Goal: Task Accomplishment & Management: Manage account settings

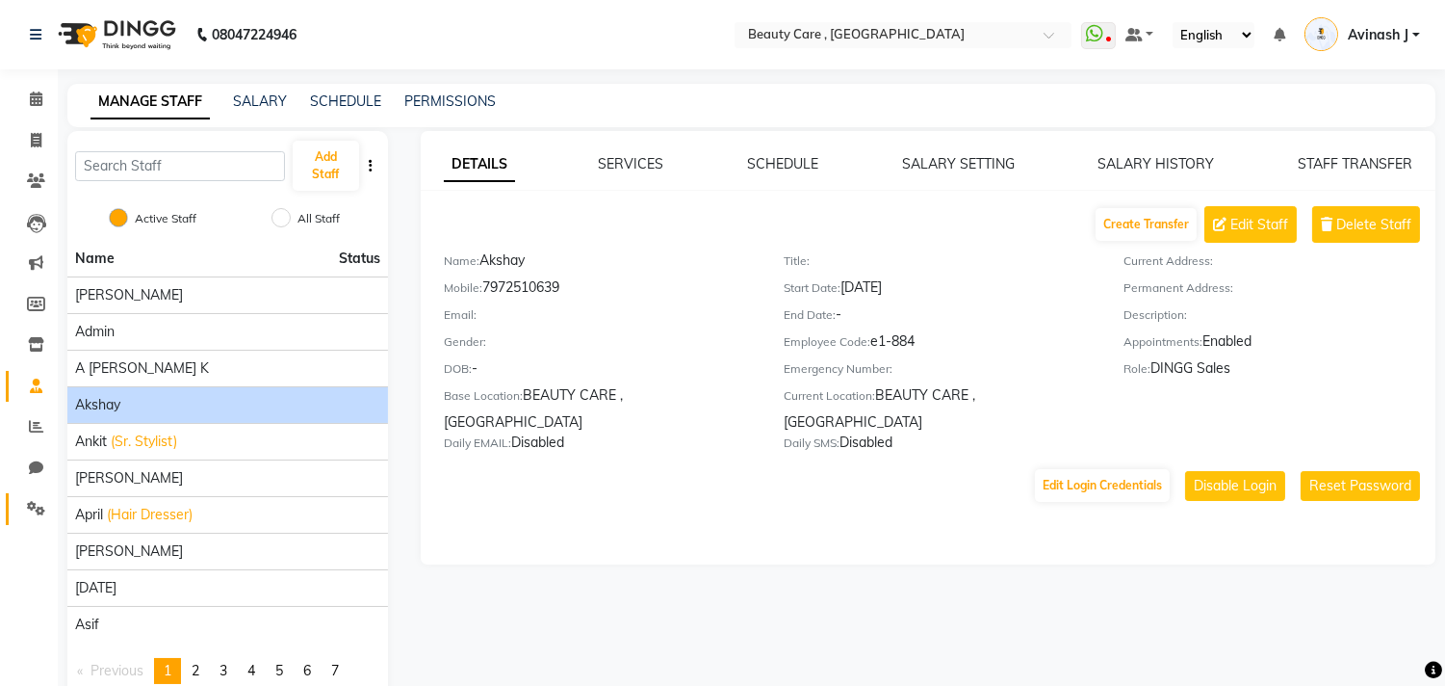
click at [15, 503] on link "Settings" at bounding box center [29, 509] width 46 height 32
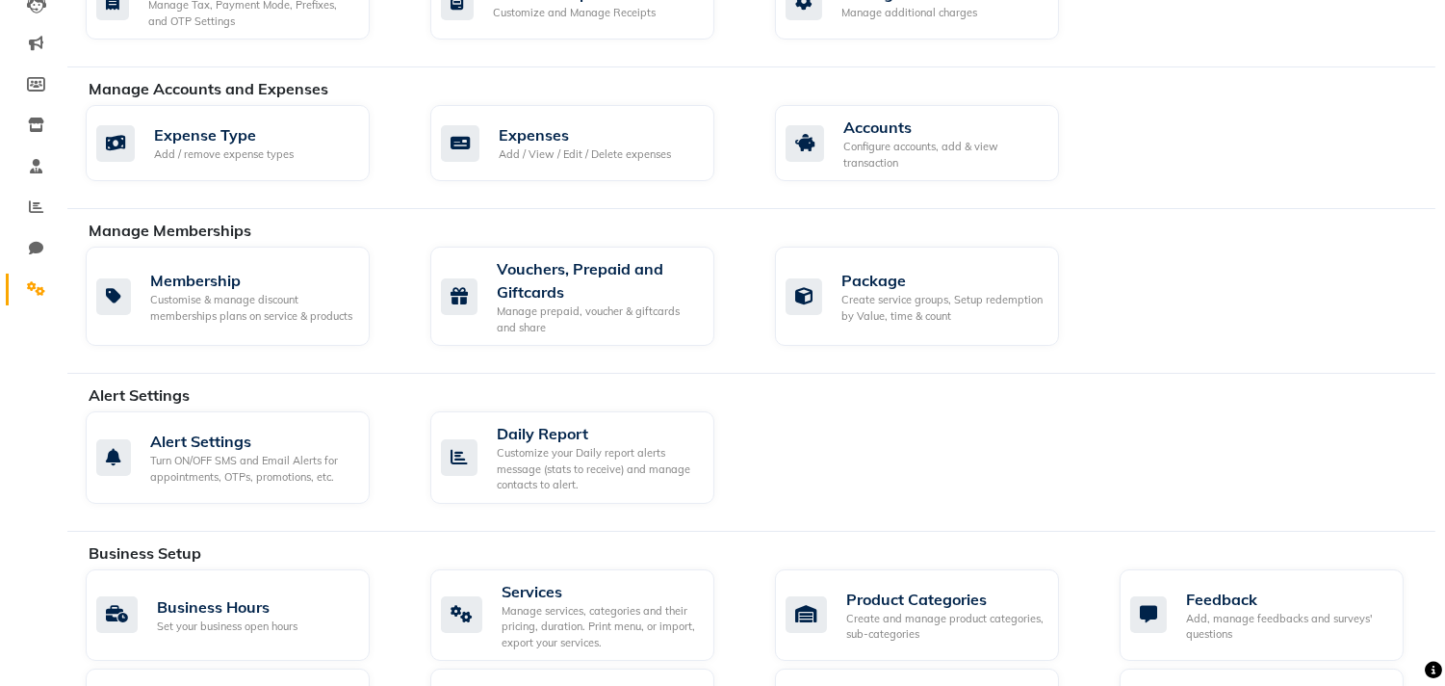
scroll to position [224, 0]
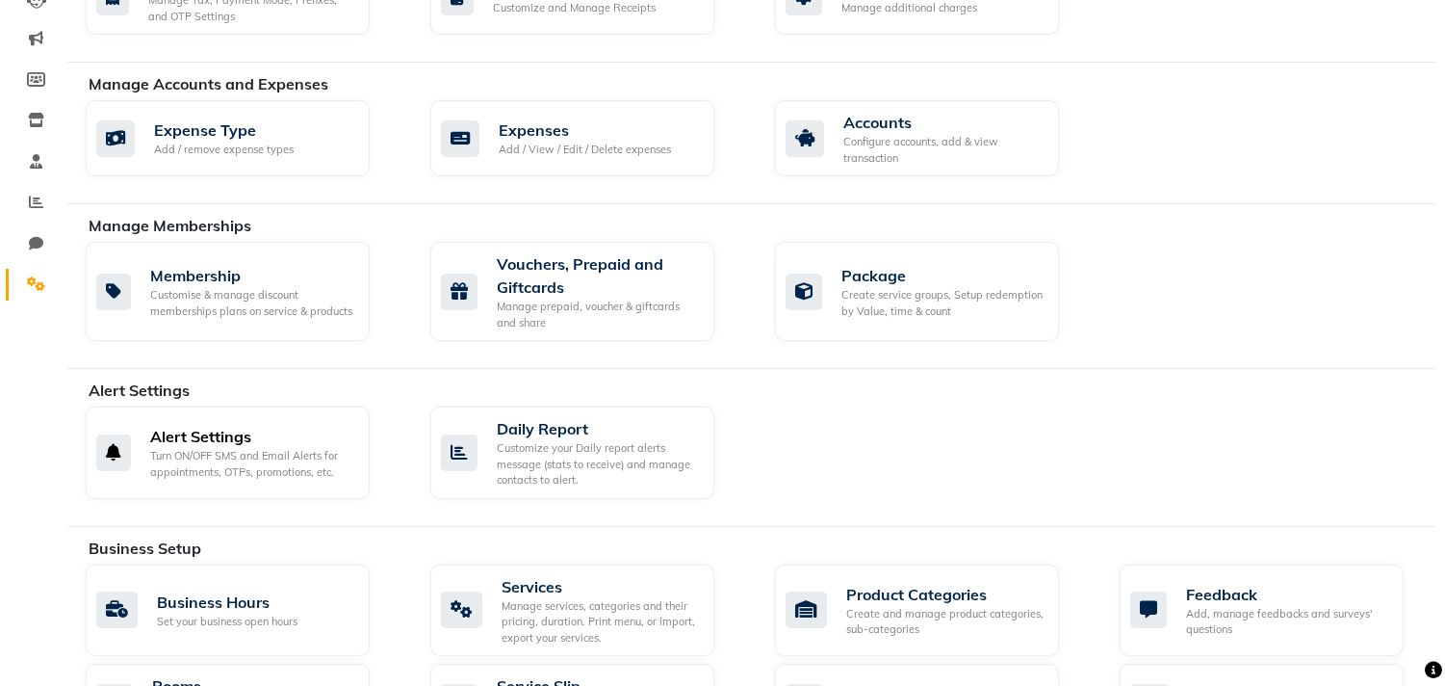
click at [183, 465] on div "Turn ON/OFF SMS and Email Alerts for appointments, OTPs, promotions, etc." at bounding box center [252, 464] width 204 height 32
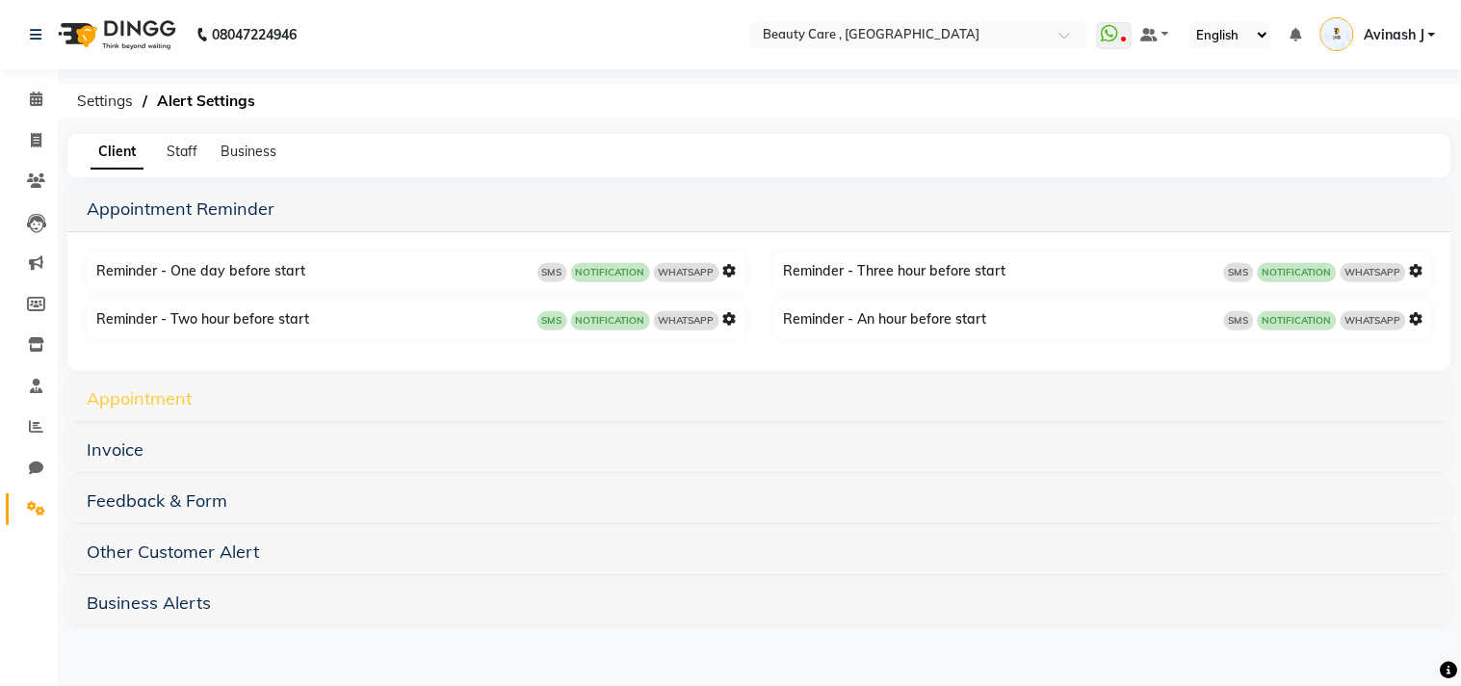
click at [159, 391] on link "Appointment" at bounding box center [139, 398] width 105 height 22
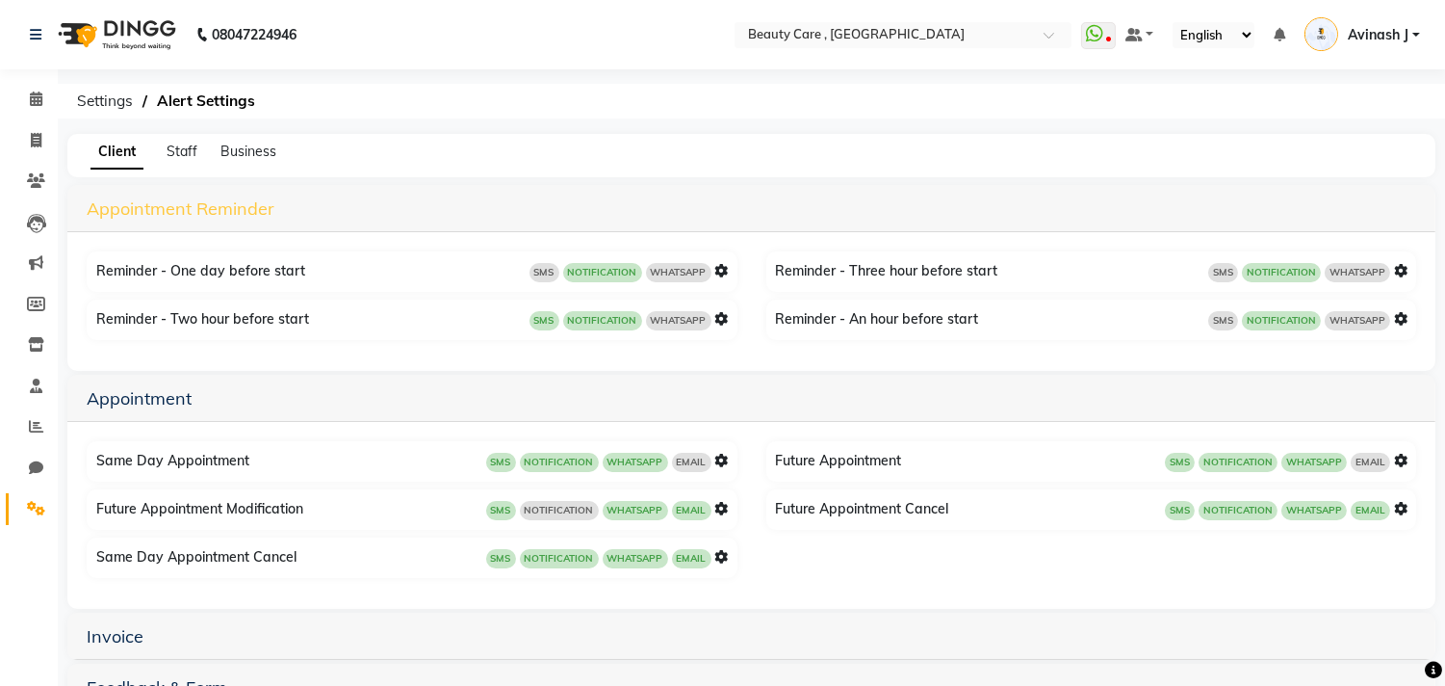
click at [146, 210] on link "Appointment Reminder" at bounding box center [181, 208] width 188 height 22
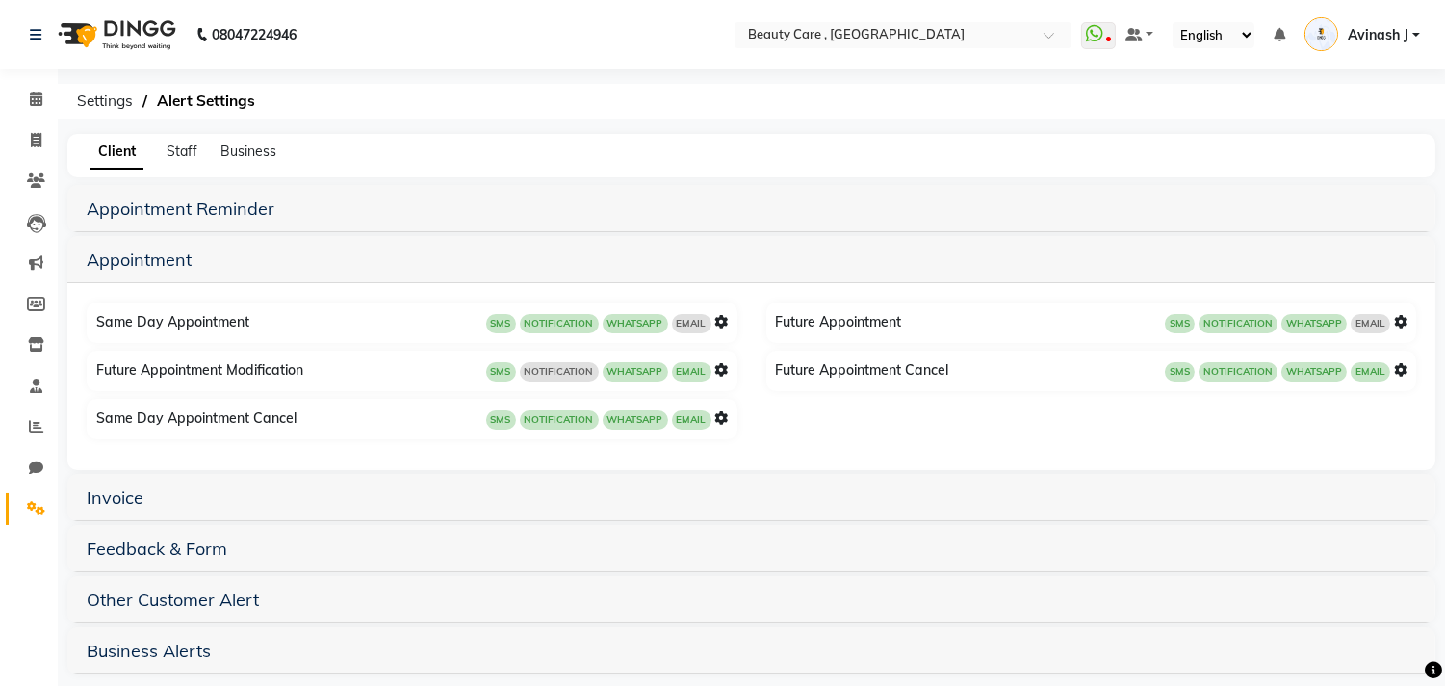
click at [720, 318] on icon at bounding box center [721, 321] width 13 height 13
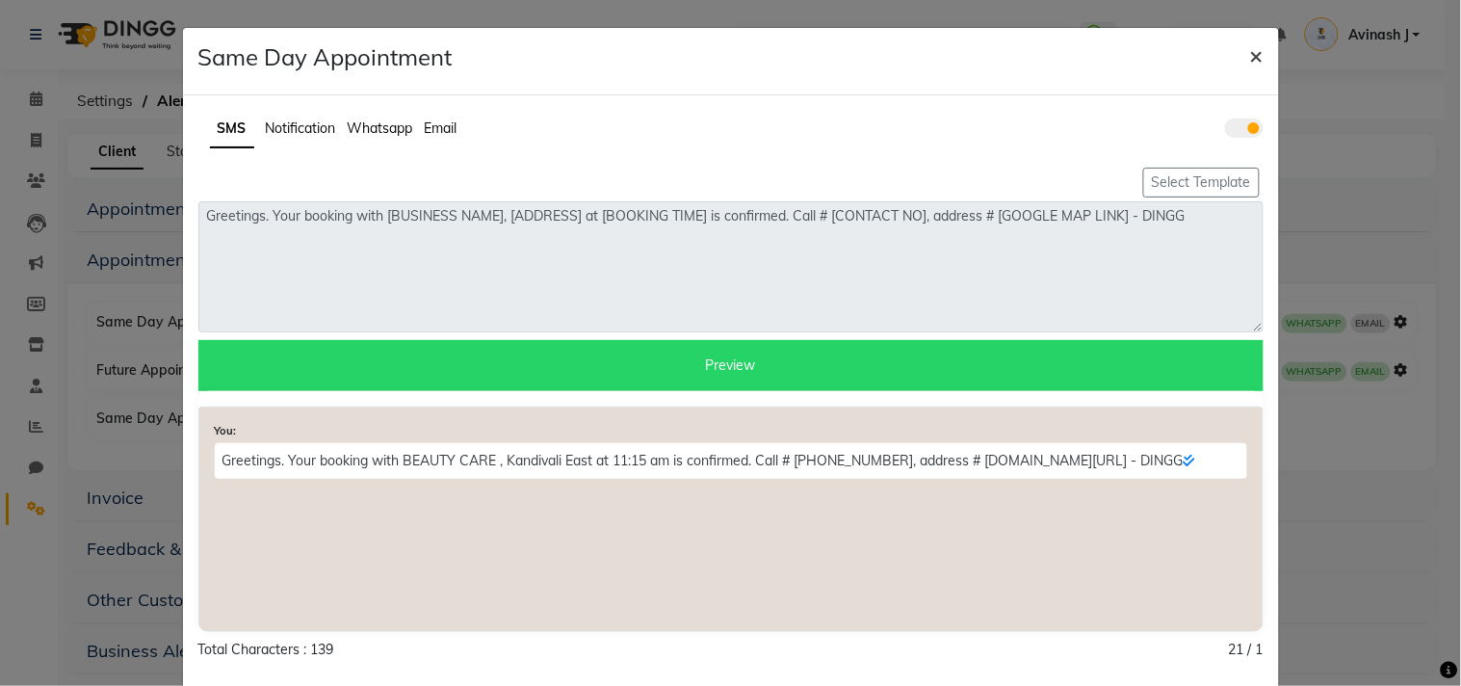
click at [1250, 56] on span "×" at bounding box center [1256, 54] width 13 height 29
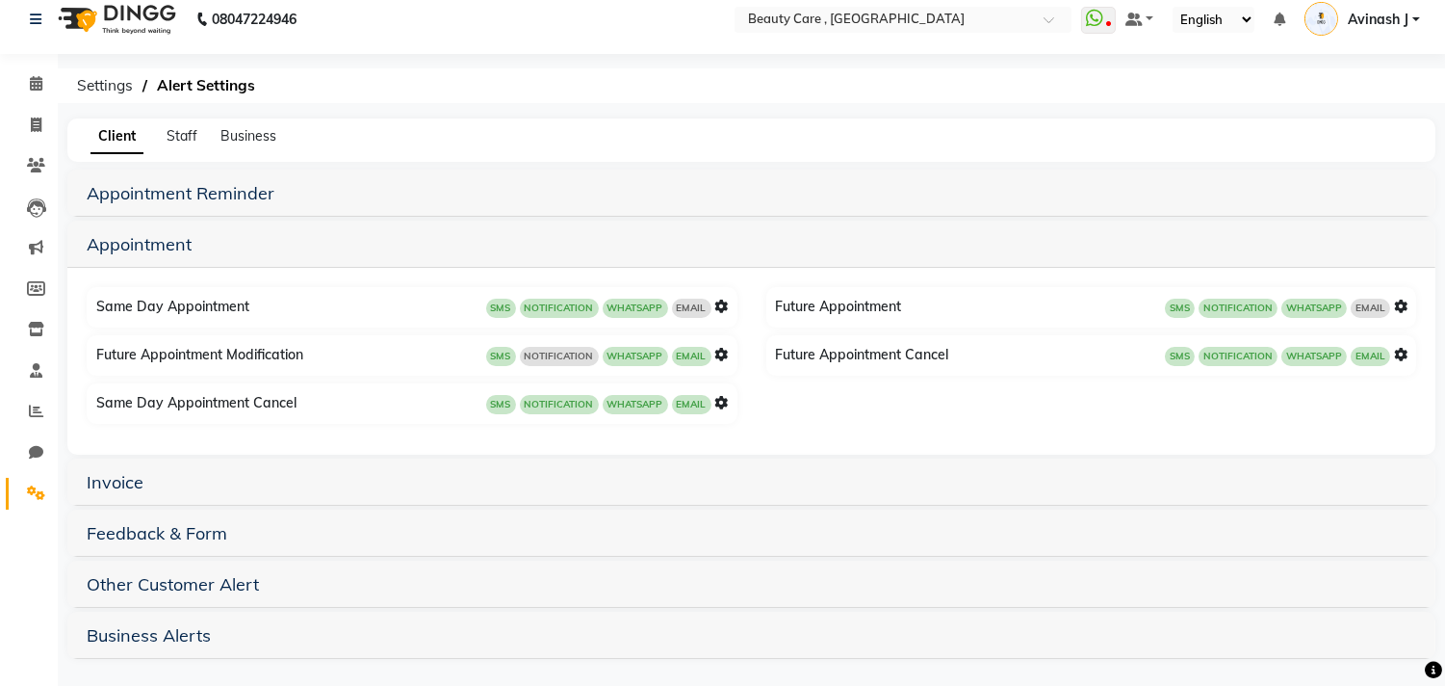
scroll to position [16, 0]
click at [117, 477] on link "Invoice" at bounding box center [115, 481] width 57 height 22
